Goal: Information Seeking & Learning: Learn about a topic

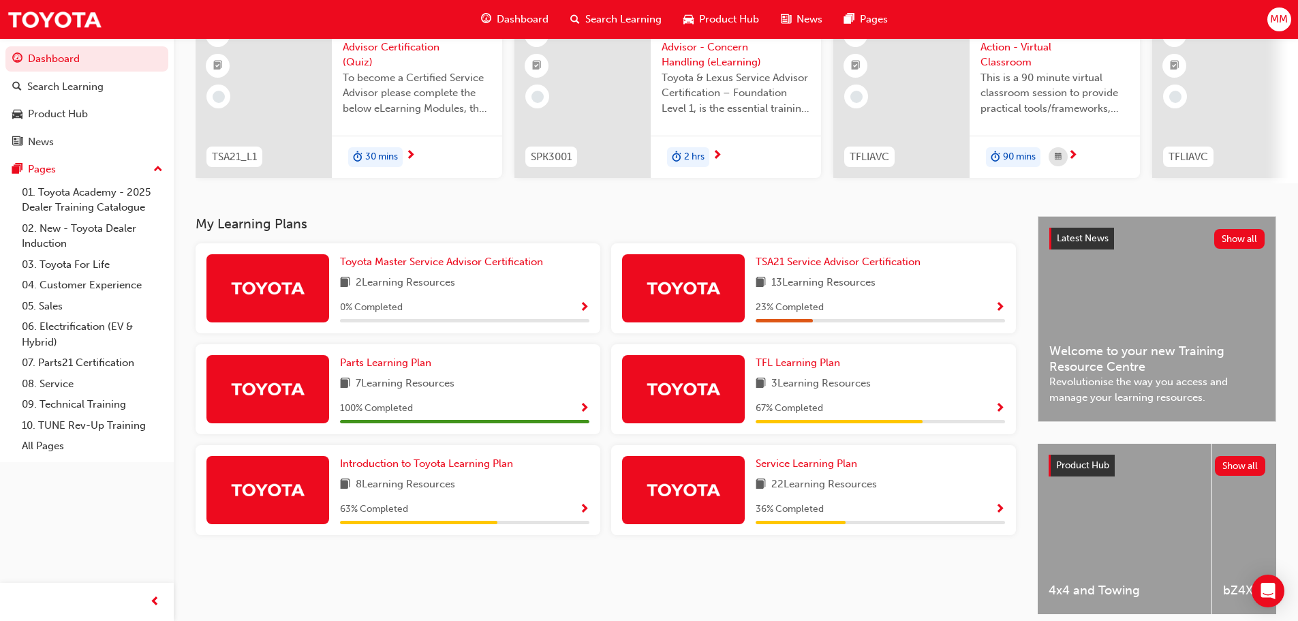
scroll to position [136, 0]
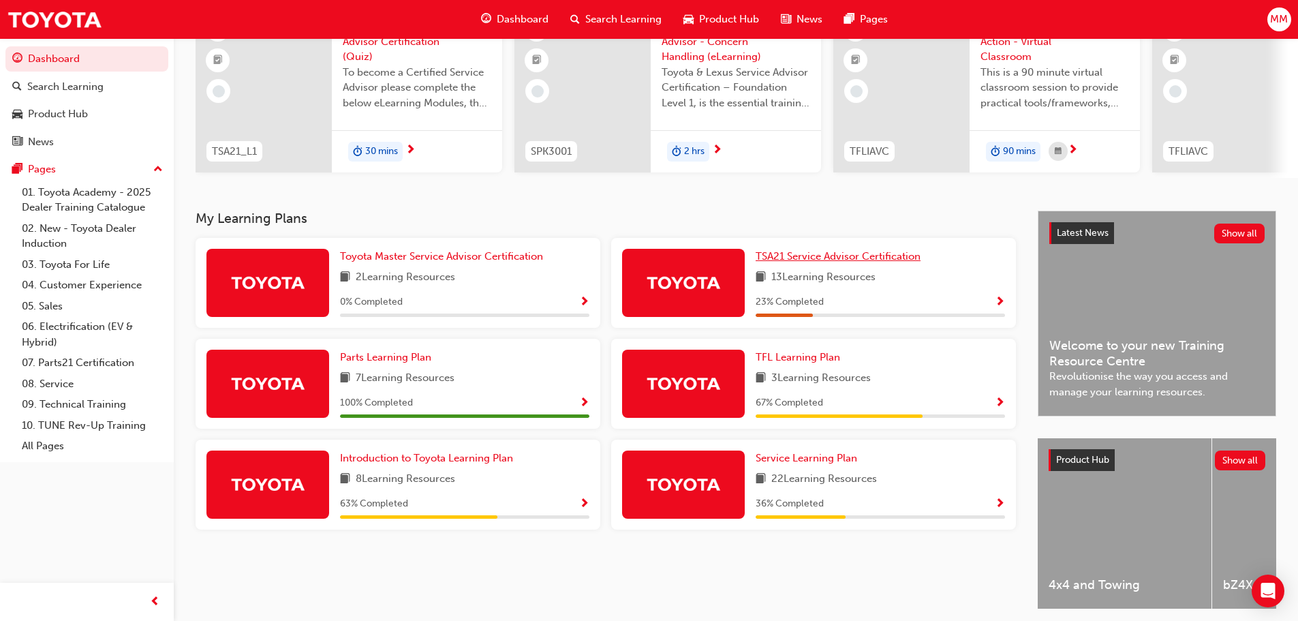
click at [820, 260] on span "TSA21 Service Advisor Certification" at bounding box center [838, 256] width 165 height 12
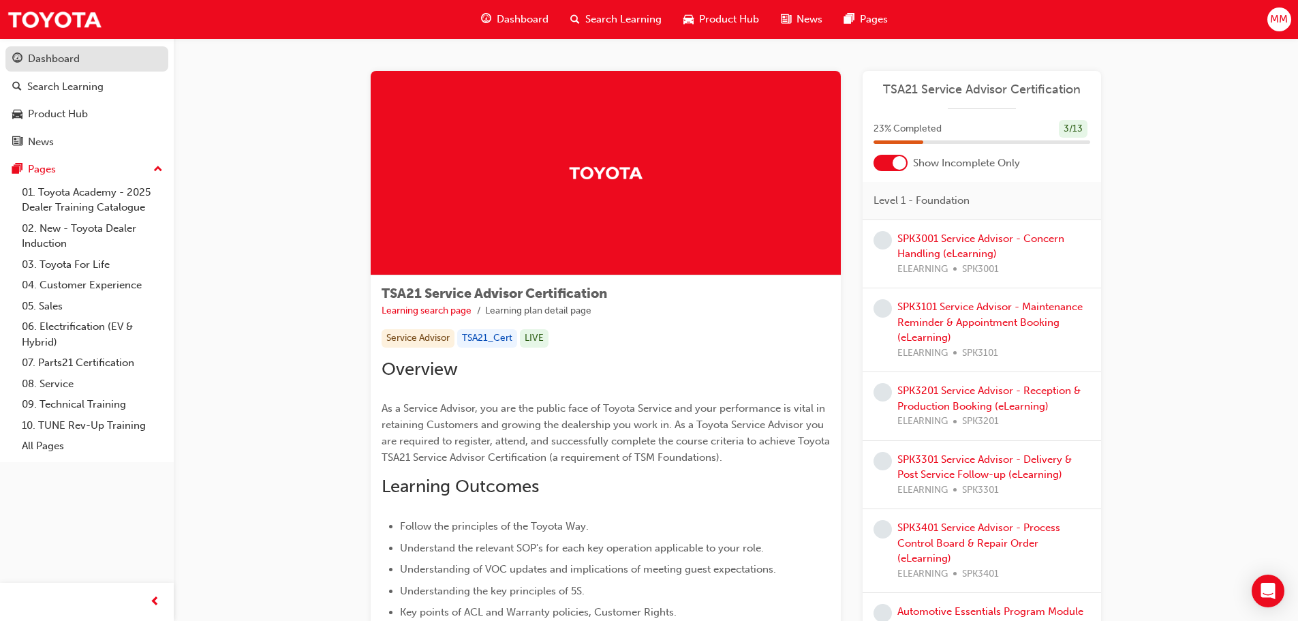
click at [54, 67] on div "Dashboard" at bounding box center [86, 58] width 149 height 17
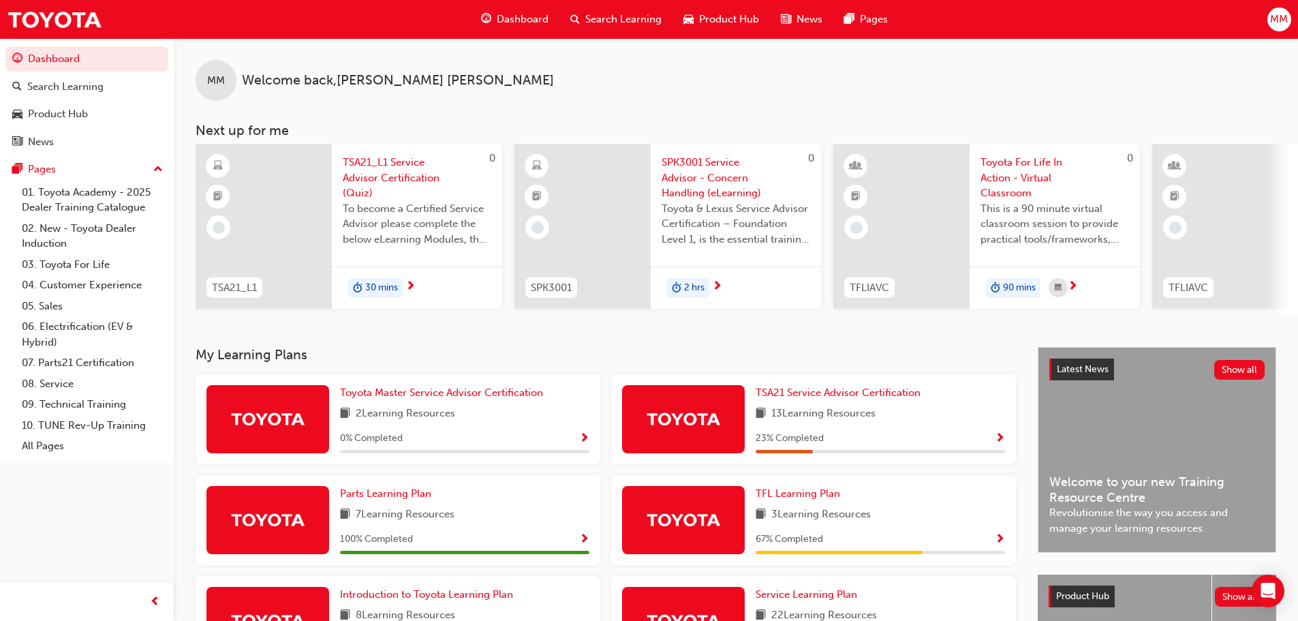
click at [630, 17] on span "Search Learning" at bounding box center [623, 20] width 76 height 16
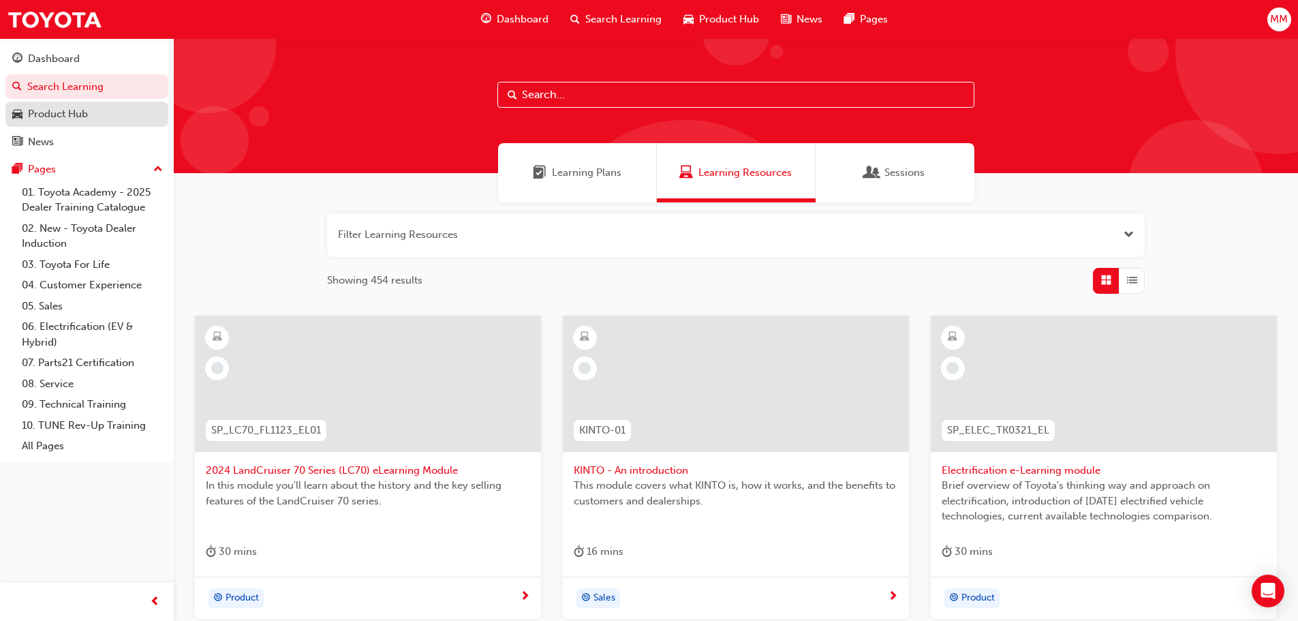
click at [69, 111] on div "Product Hub" at bounding box center [58, 114] width 60 height 16
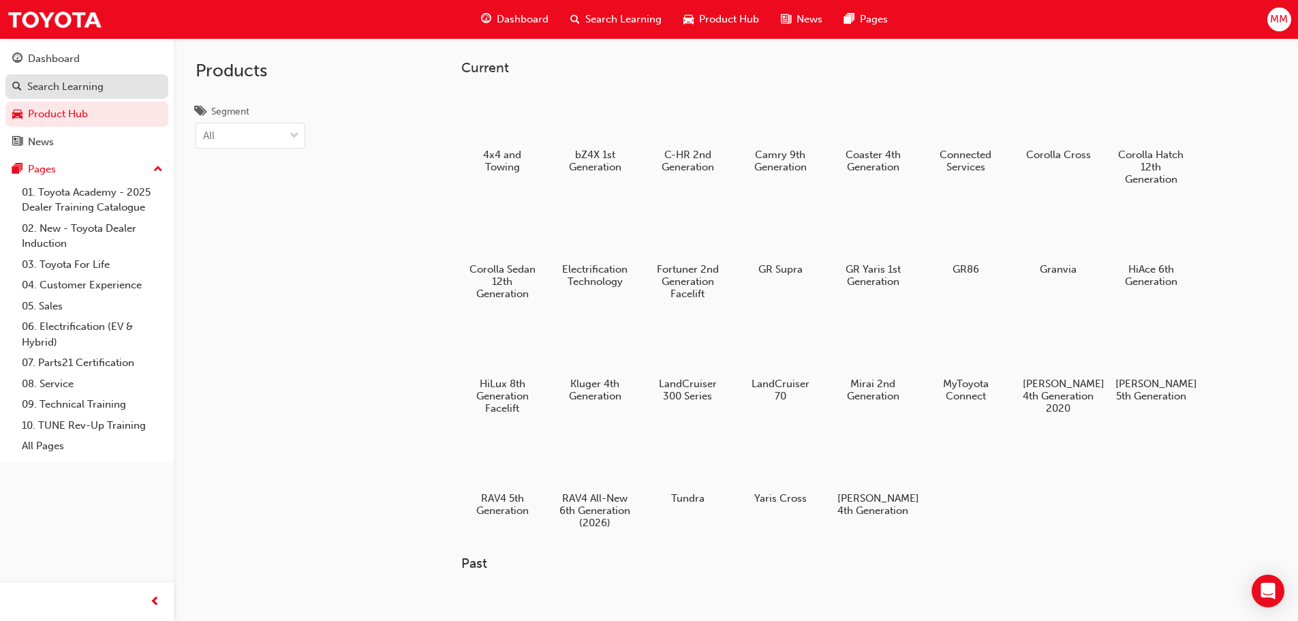
click at [82, 80] on div "Search Learning" at bounding box center [65, 87] width 76 height 16
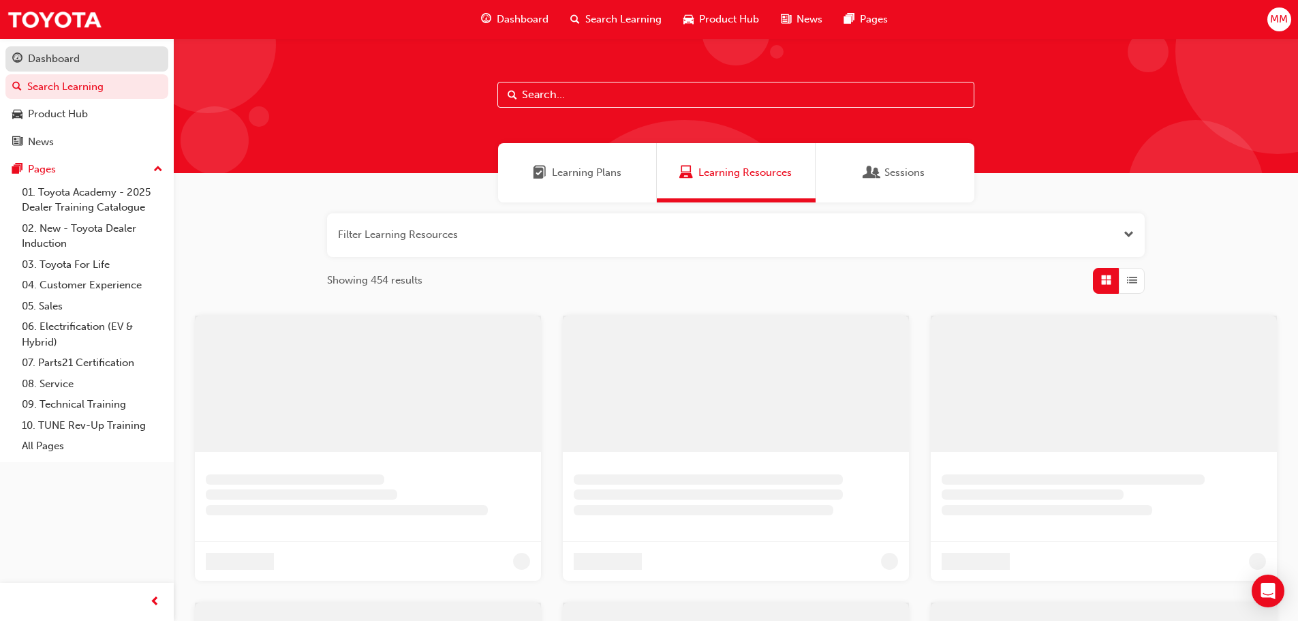
click at [83, 66] on div "Dashboard" at bounding box center [86, 58] width 149 height 17
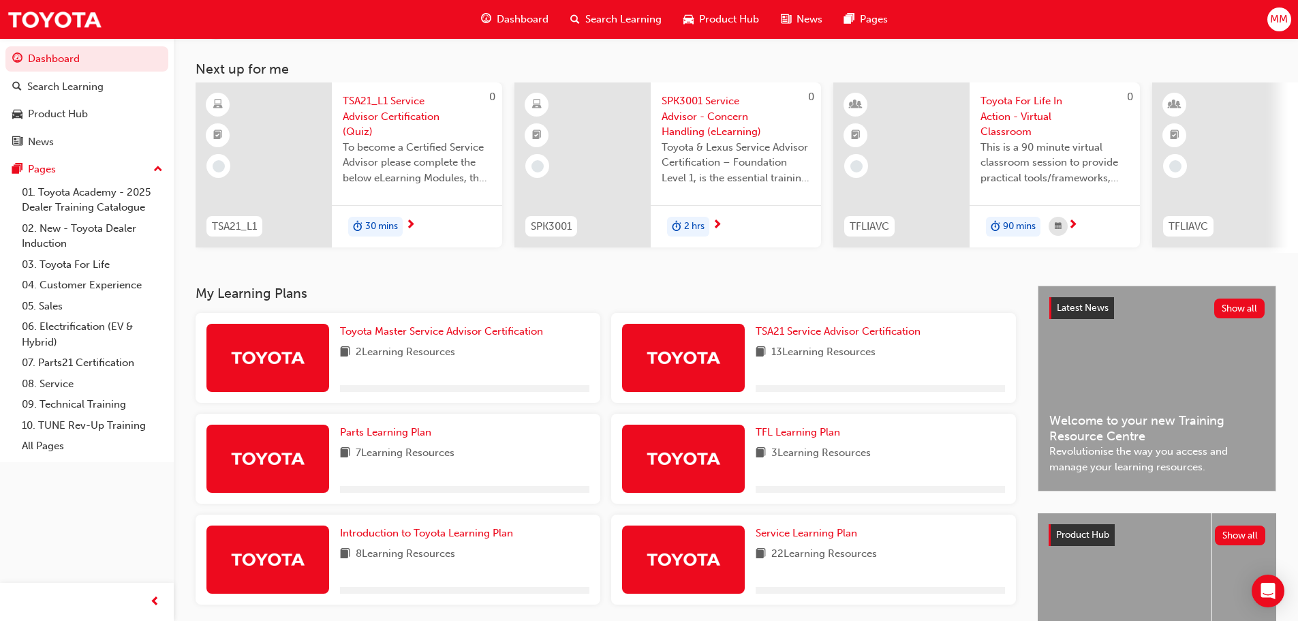
scroll to position [194, 0]
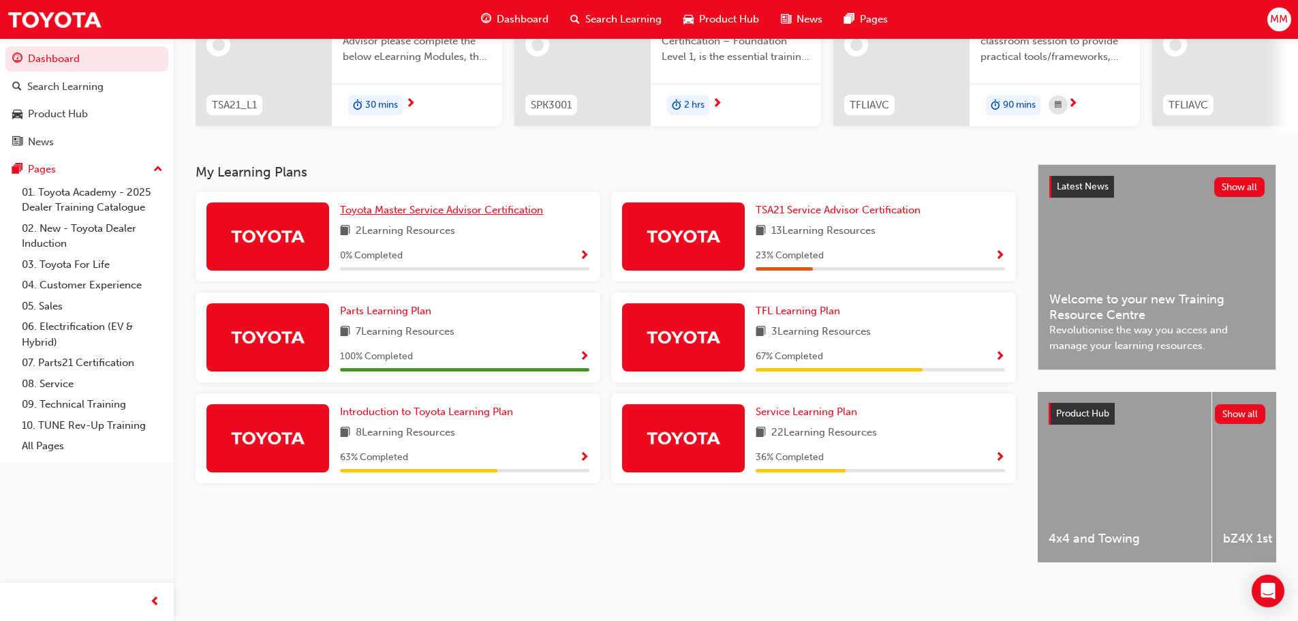
click at [433, 204] on span "Toyota Master Service Advisor Certification" at bounding box center [441, 210] width 203 height 12
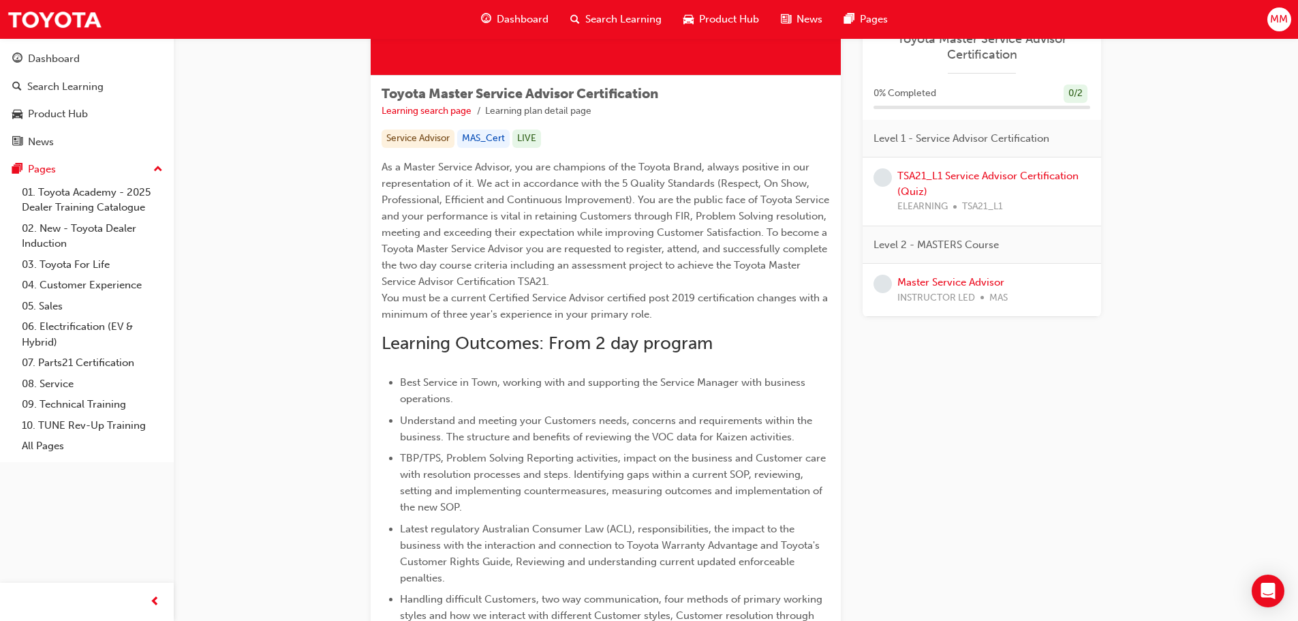
scroll to position [136, 0]
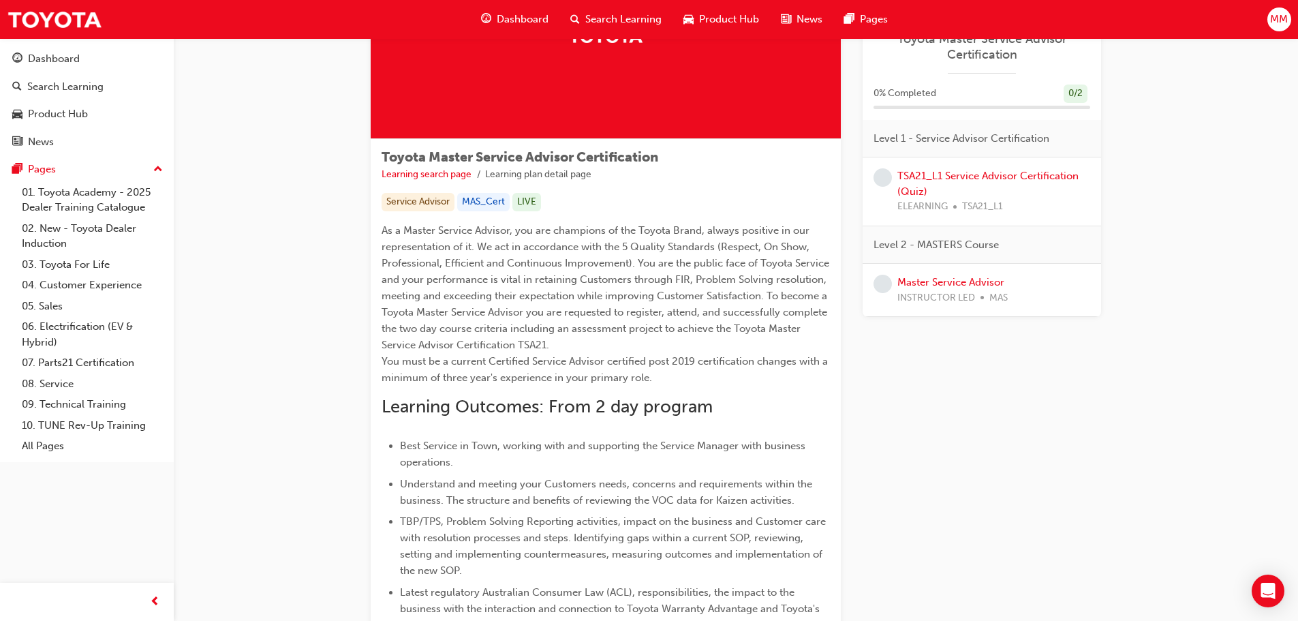
drag, startPoint x: 245, startPoint y: 490, endPoint x: 217, endPoint y: 416, distance: 79.6
click at [245, 485] on div "Toyota Master Service Advisor Certification Learning search page Learning plan …" at bounding box center [736, 459] width 1124 height 1114
click at [278, 307] on div "Toyota Master Service Advisor Certification Learning search page Learning plan …" at bounding box center [736, 459] width 1124 height 1114
drag, startPoint x: 1013, startPoint y: 442, endPoint x: 1057, endPoint y: 307, distance: 142.0
click at [1013, 442] on div "Learning Plan Toyota Master Service Advisor Certification 0 % Completed 0 / 2 L…" at bounding box center [982, 443] width 239 height 1016
